Goal: Navigation & Orientation: Find specific page/section

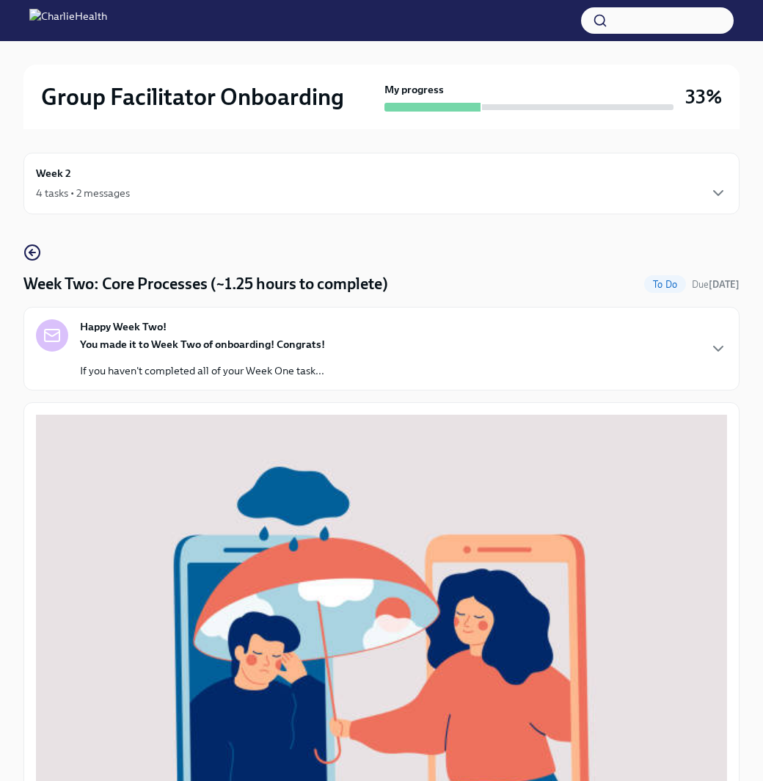
scroll to position [25, 0]
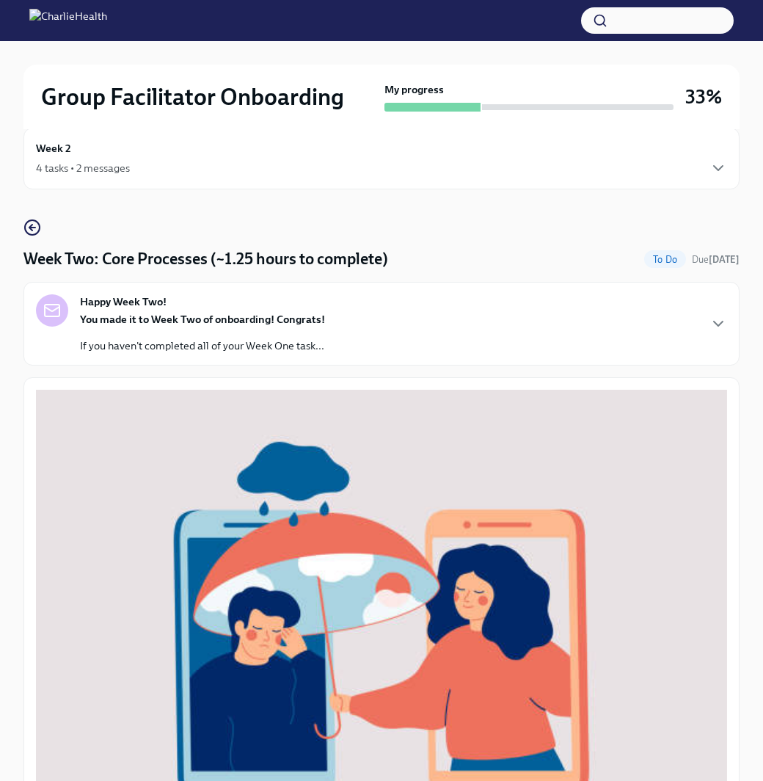
click at [277, 156] on div "Week 2 4 tasks • 2 messages" at bounding box center [381, 158] width 691 height 37
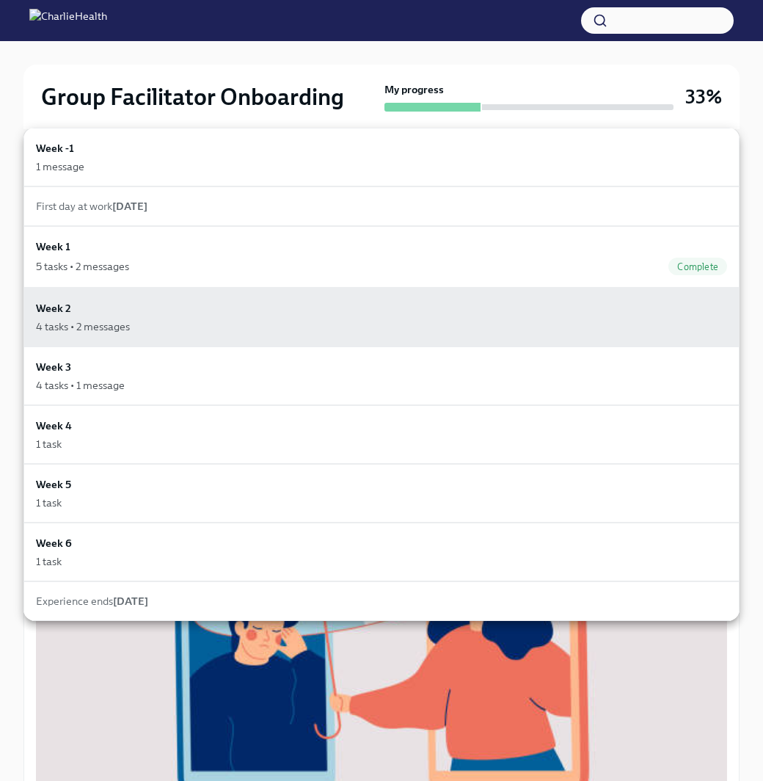
click at [277, 156] on div "Week -1 1 message" at bounding box center [381, 157] width 691 height 34
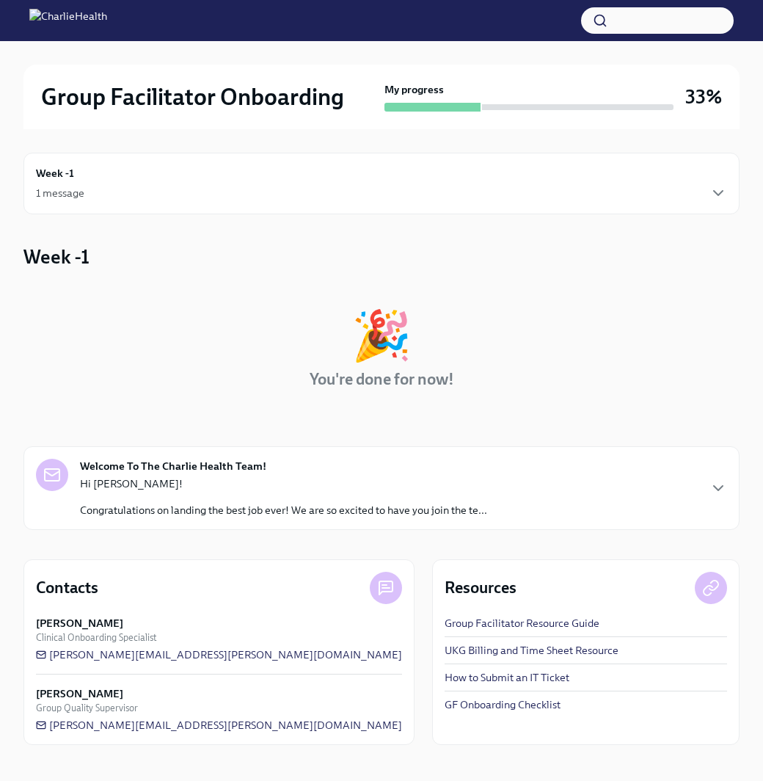
click at [277, 156] on div "Week -1 1 message" at bounding box center [381, 184] width 716 height 62
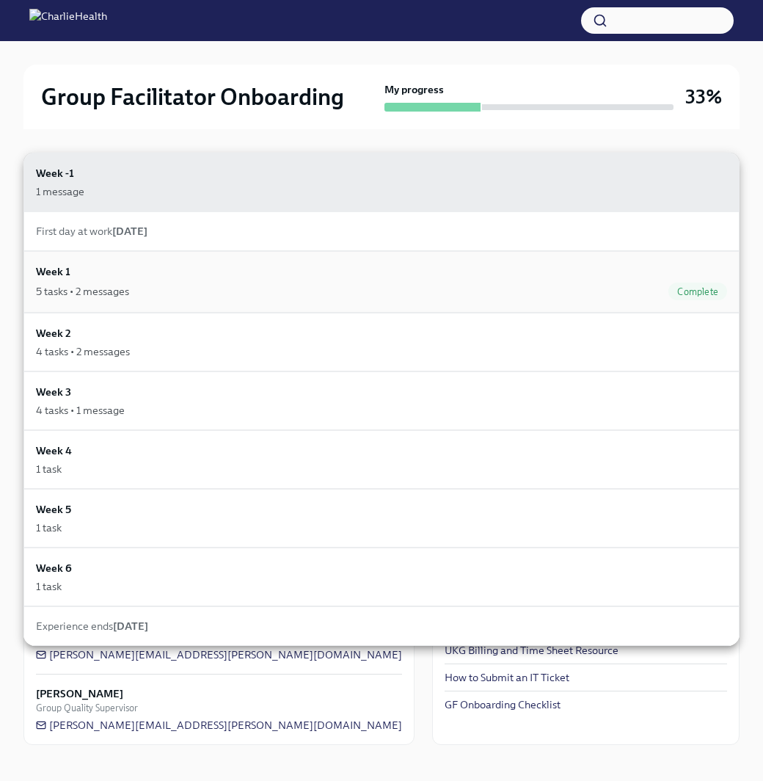
click at [278, 280] on div "Week 1 5 tasks • 2 messages Complete" at bounding box center [381, 281] width 691 height 37
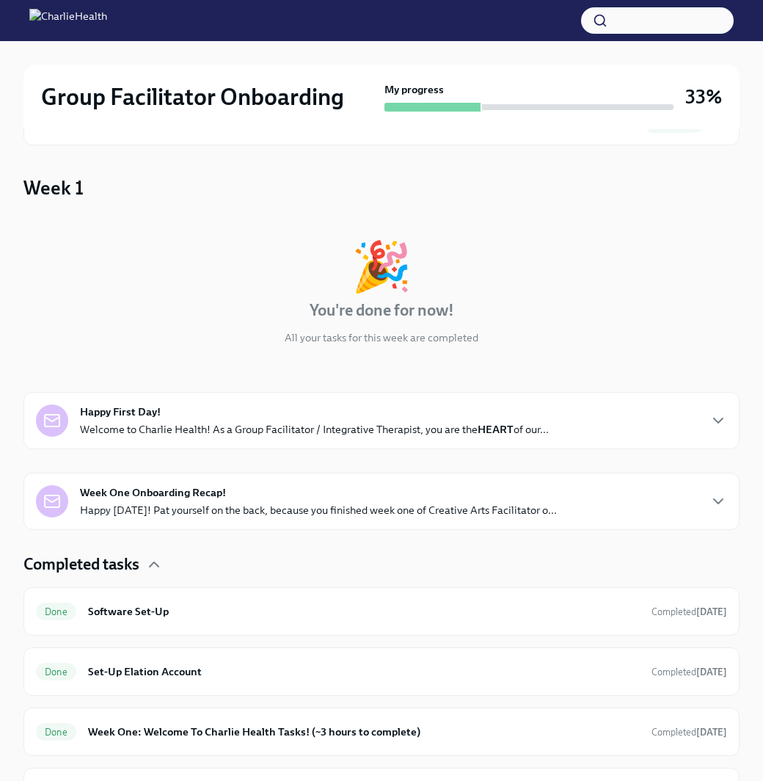
scroll to position [20, 0]
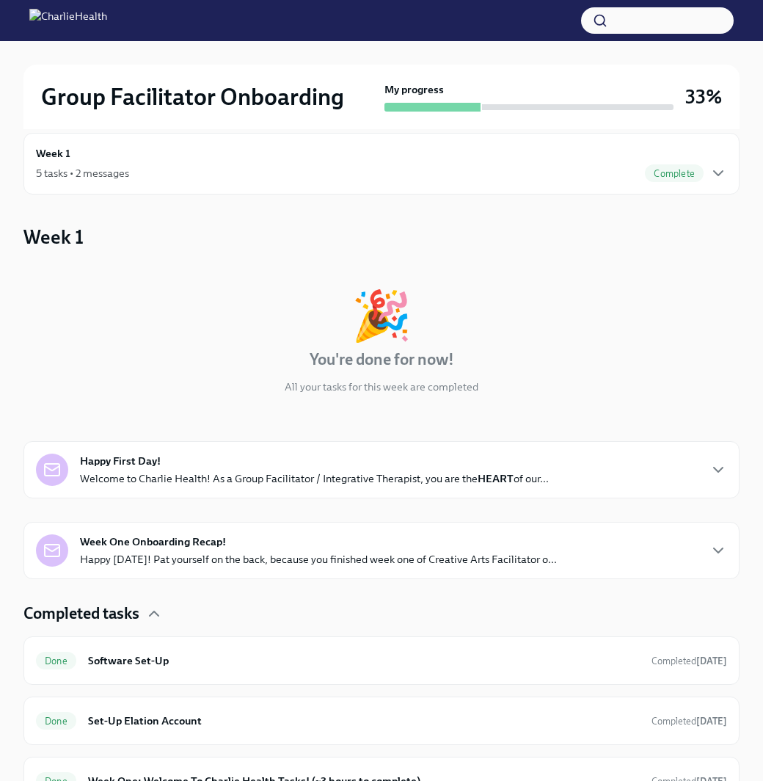
click at [209, 172] on div "5 tasks • 2 messages Complete" at bounding box center [381, 173] width 691 height 18
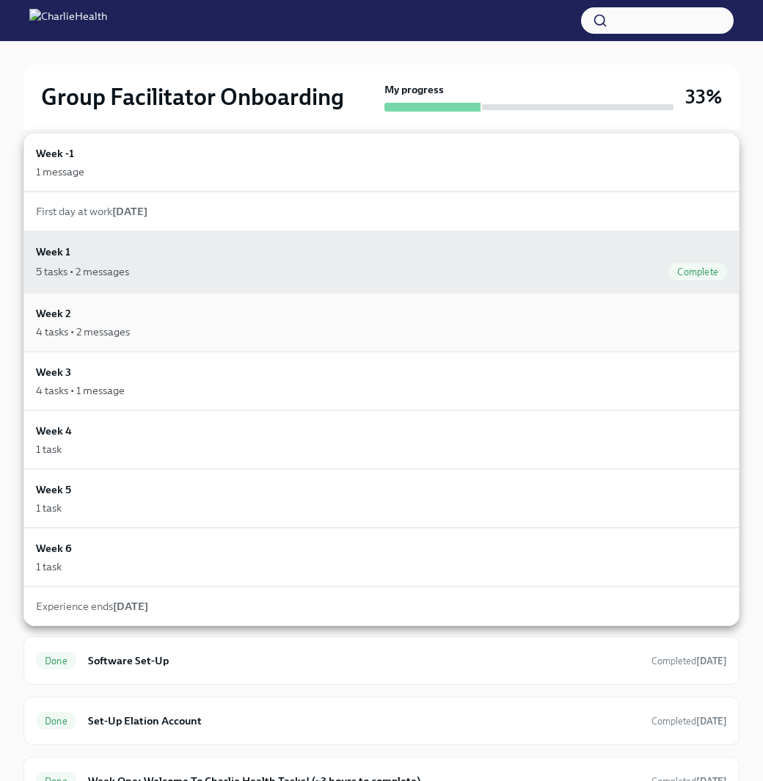
click at [209, 332] on div "4 tasks • 2 messages" at bounding box center [381, 331] width 691 height 15
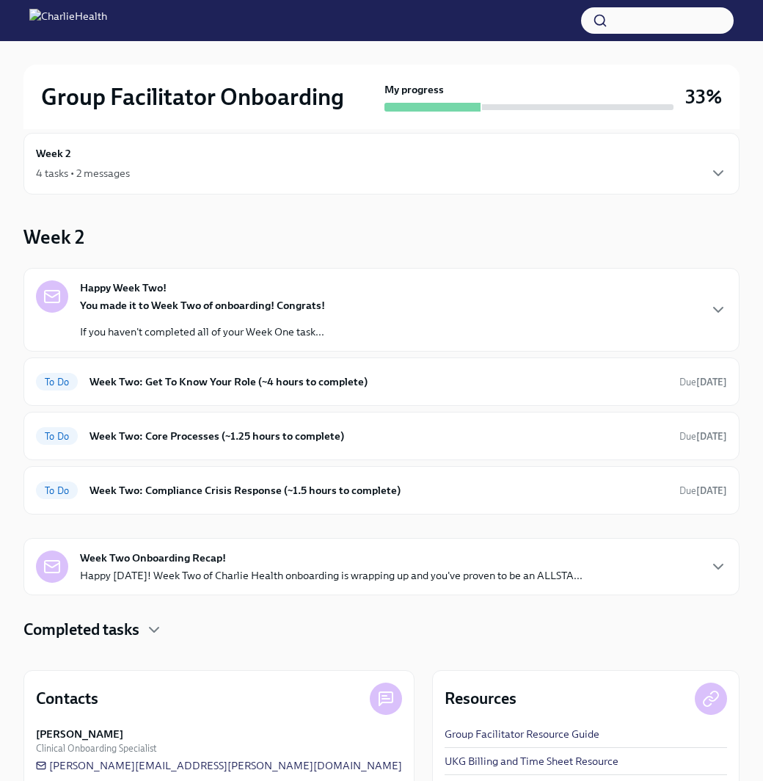
scroll to position [118, 0]
